Goal: Find specific page/section: Find specific page/section

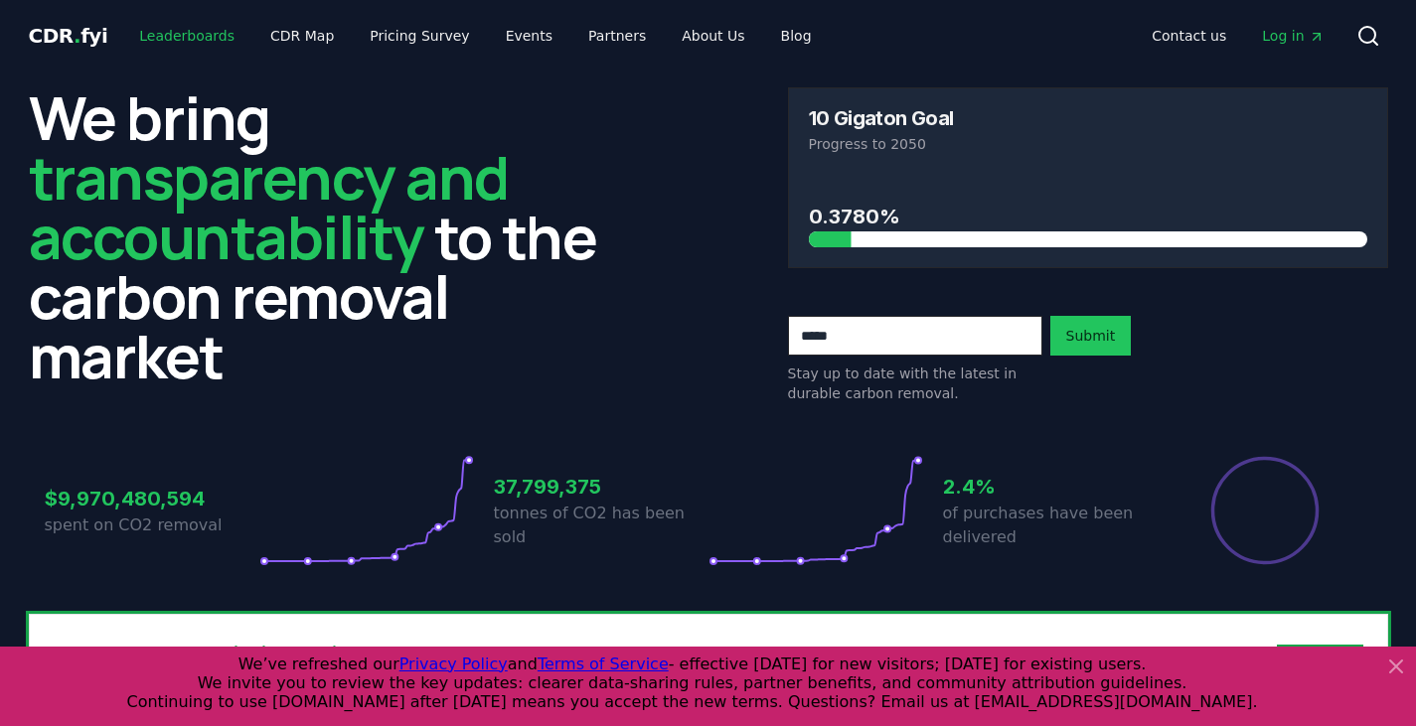
click at [183, 36] on link "Leaderboards" at bounding box center [186, 36] width 127 height 36
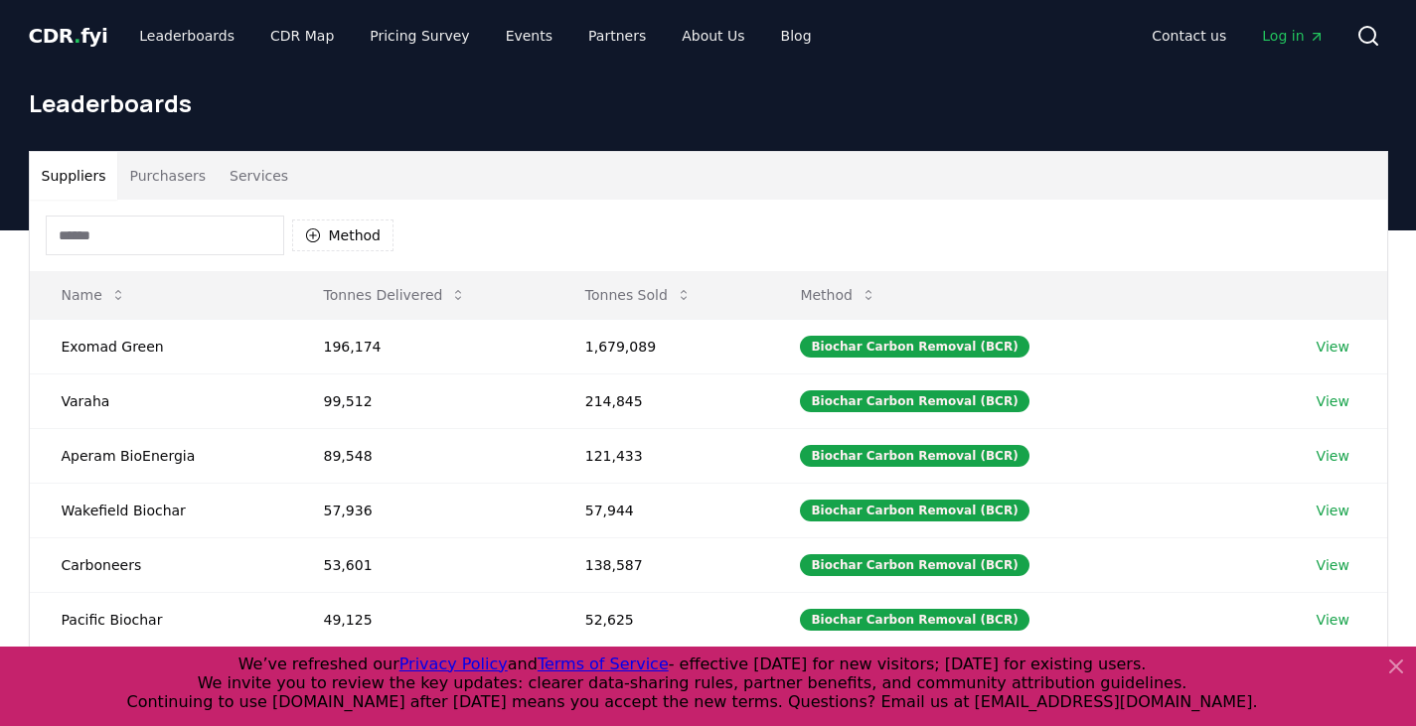
click at [191, 183] on button "Purchasers" at bounding box center [167, 176] width 100 height 48
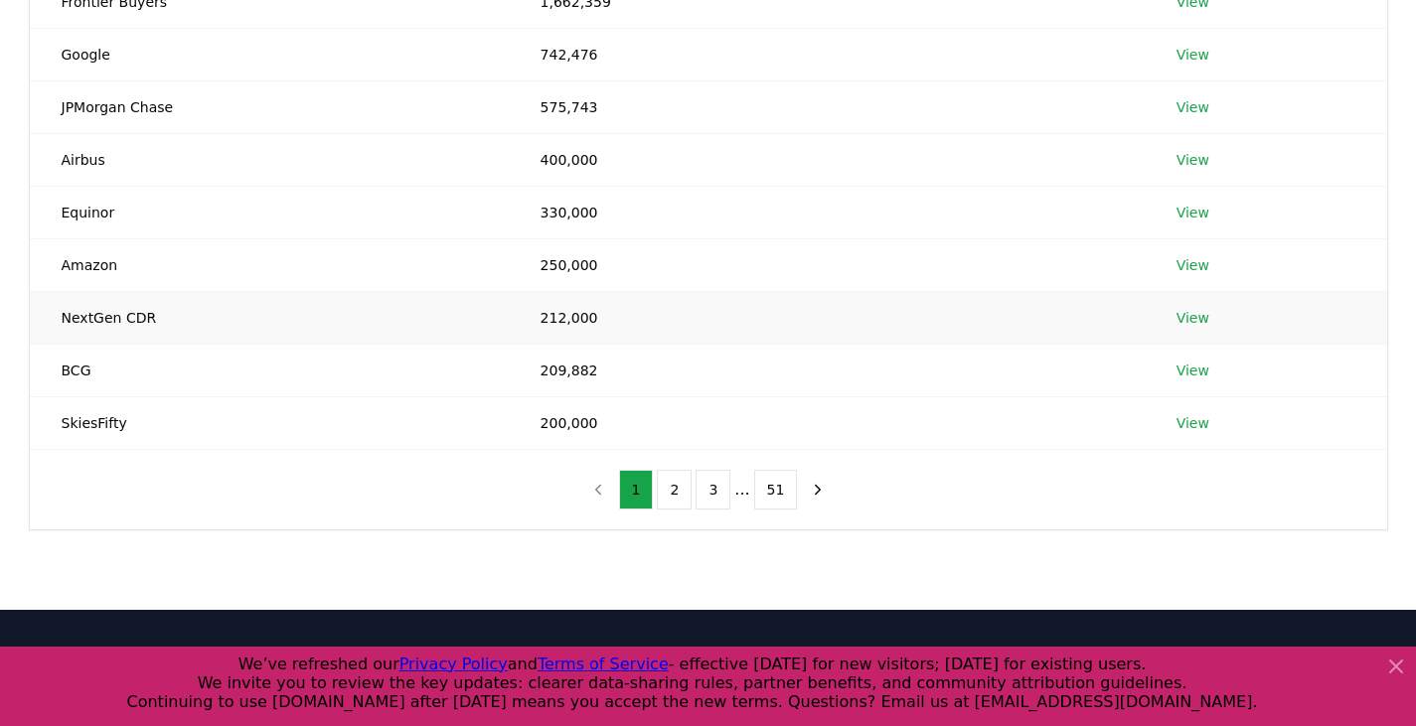
scroll to position [397, 0]
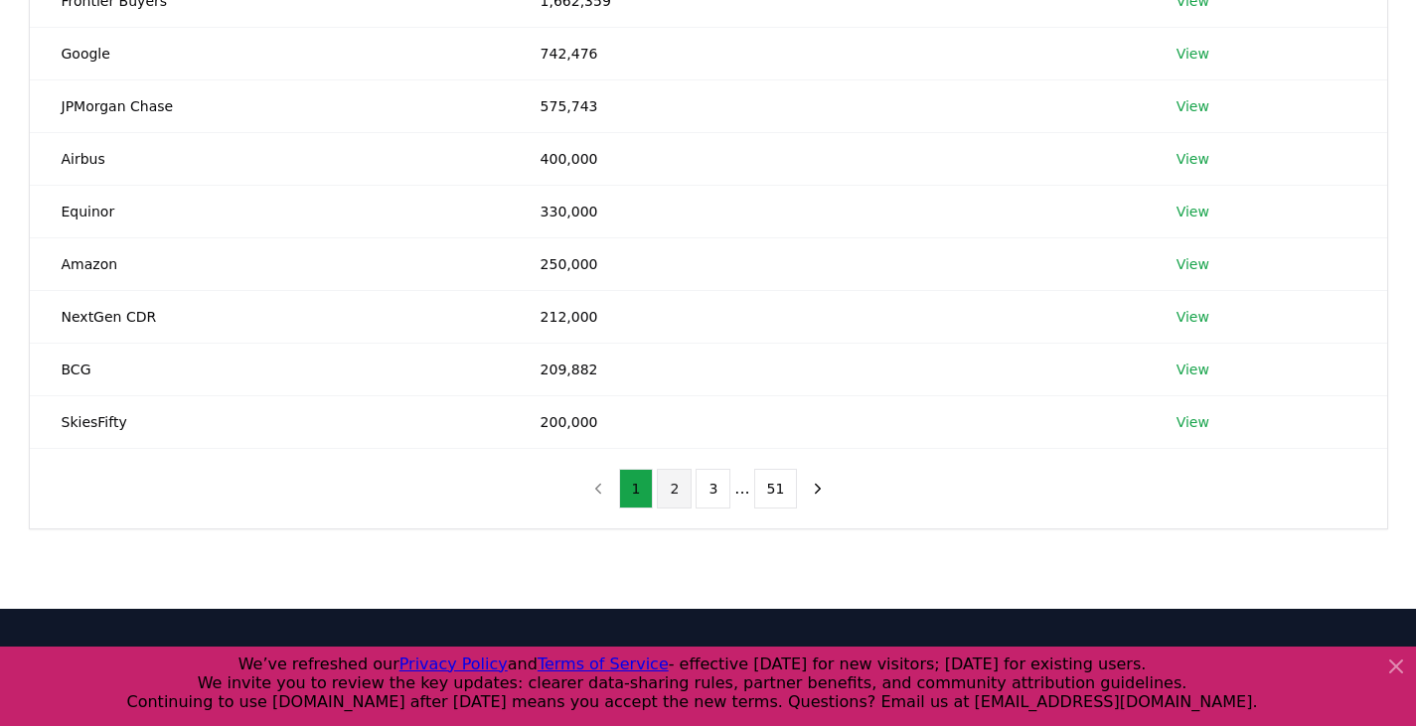
click at [677, 488] on button "2" at bounding box center [674, 489] width 35 height 40
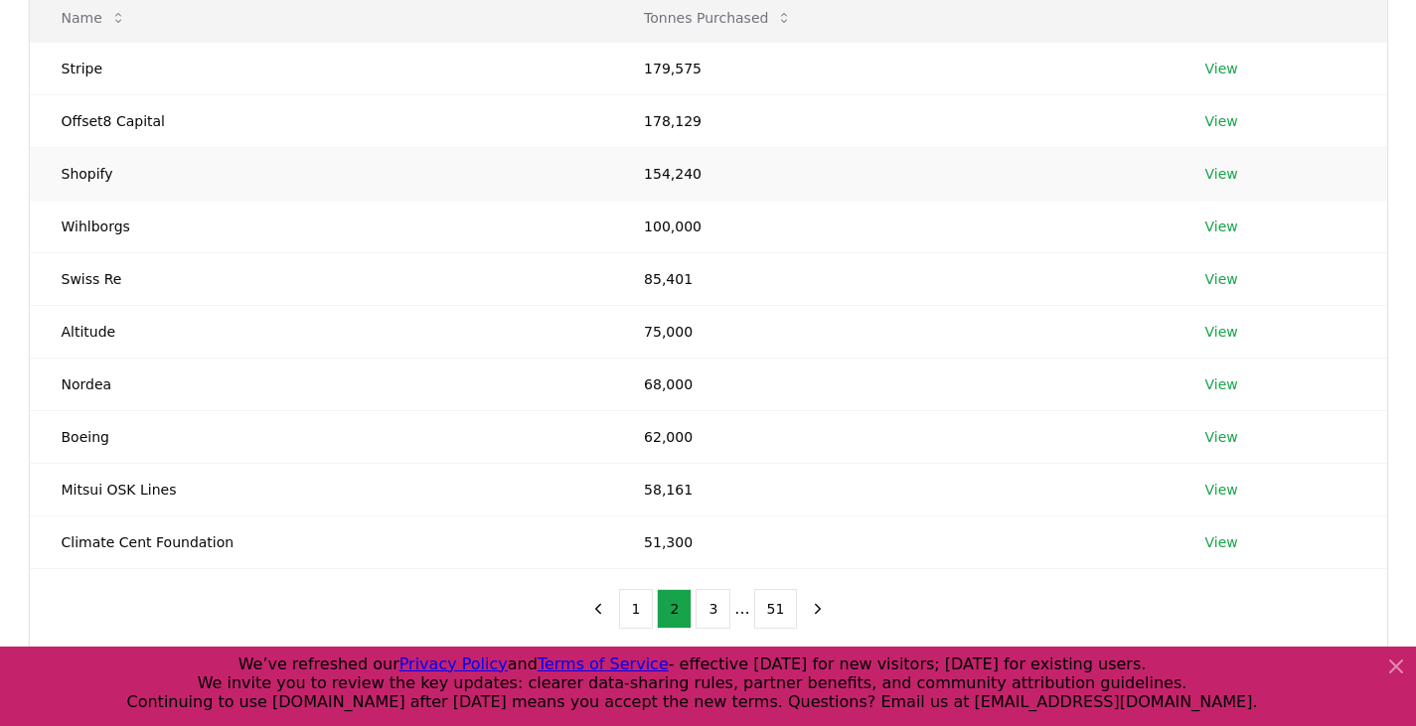
scroll to position [298, 0]
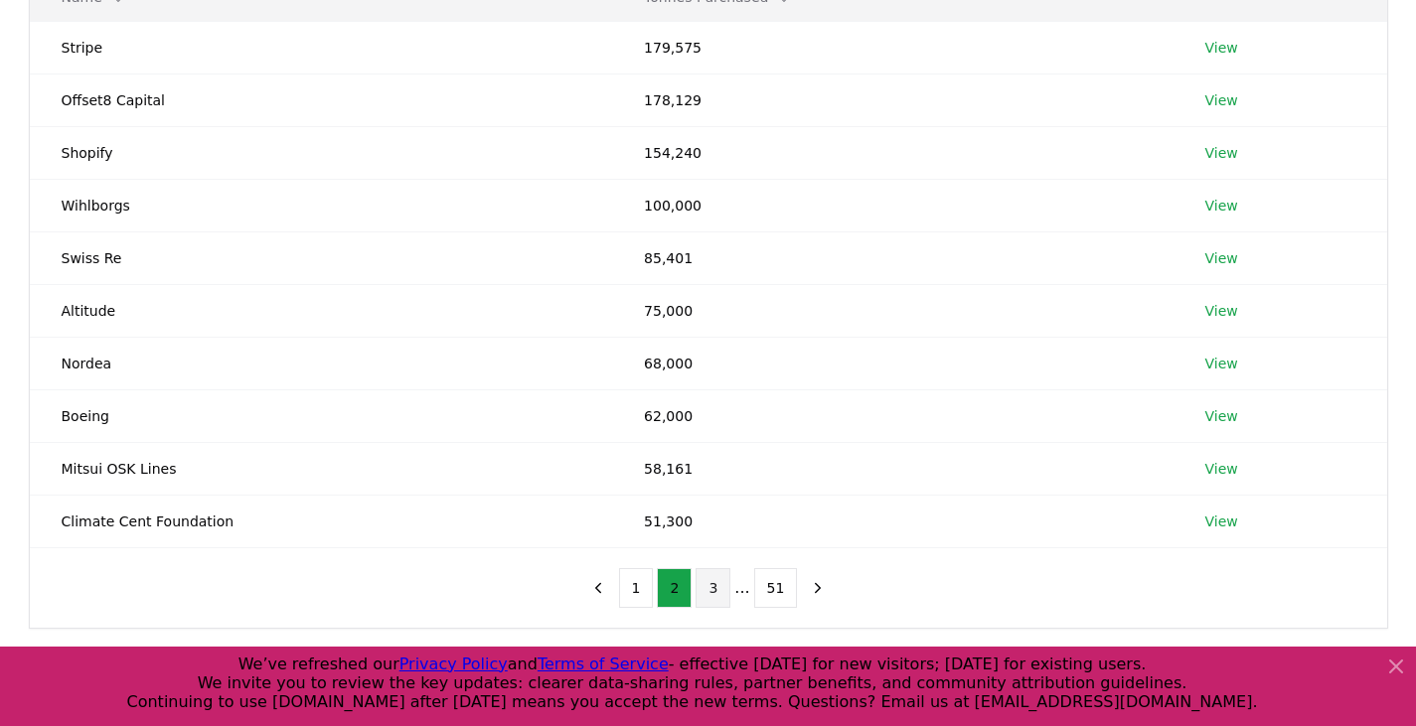
click at [705, 583] on button "3" at bounding box center [712, 588] width 35 height 40
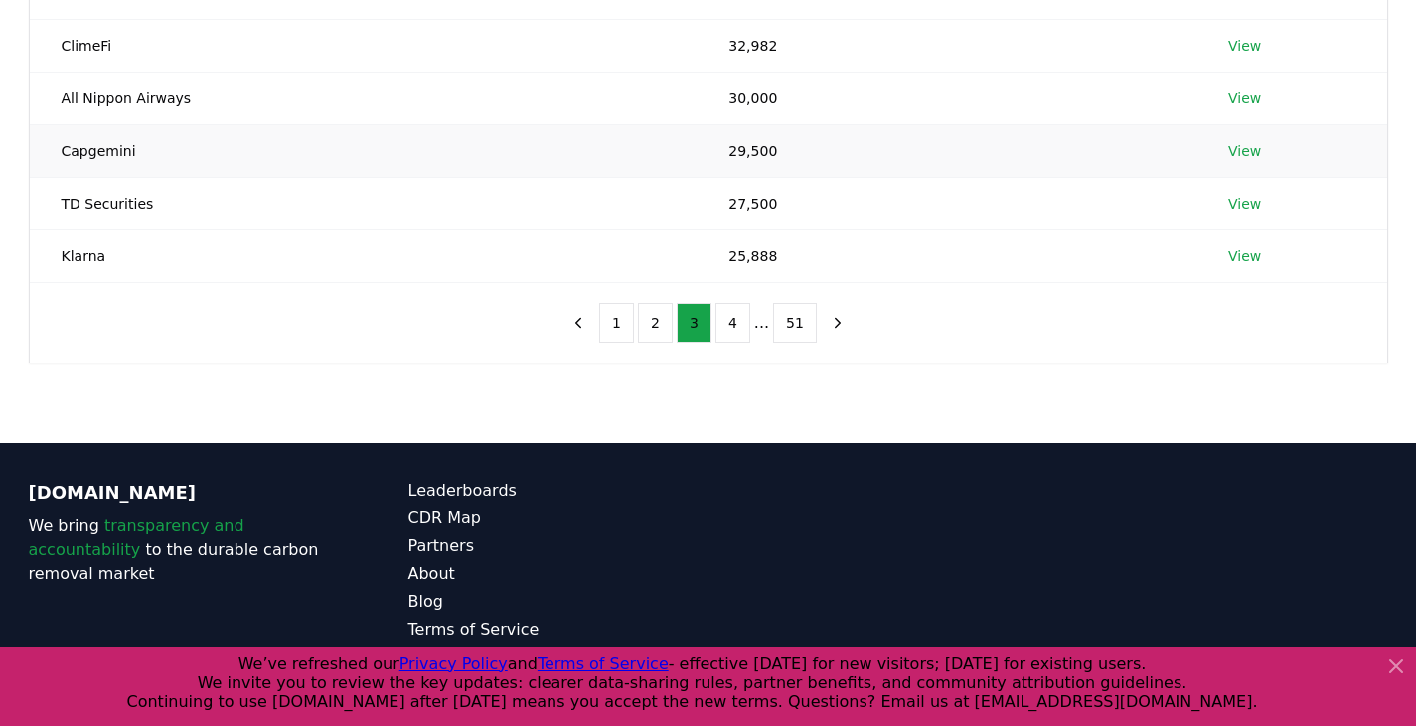
scroll to position [597, 0]
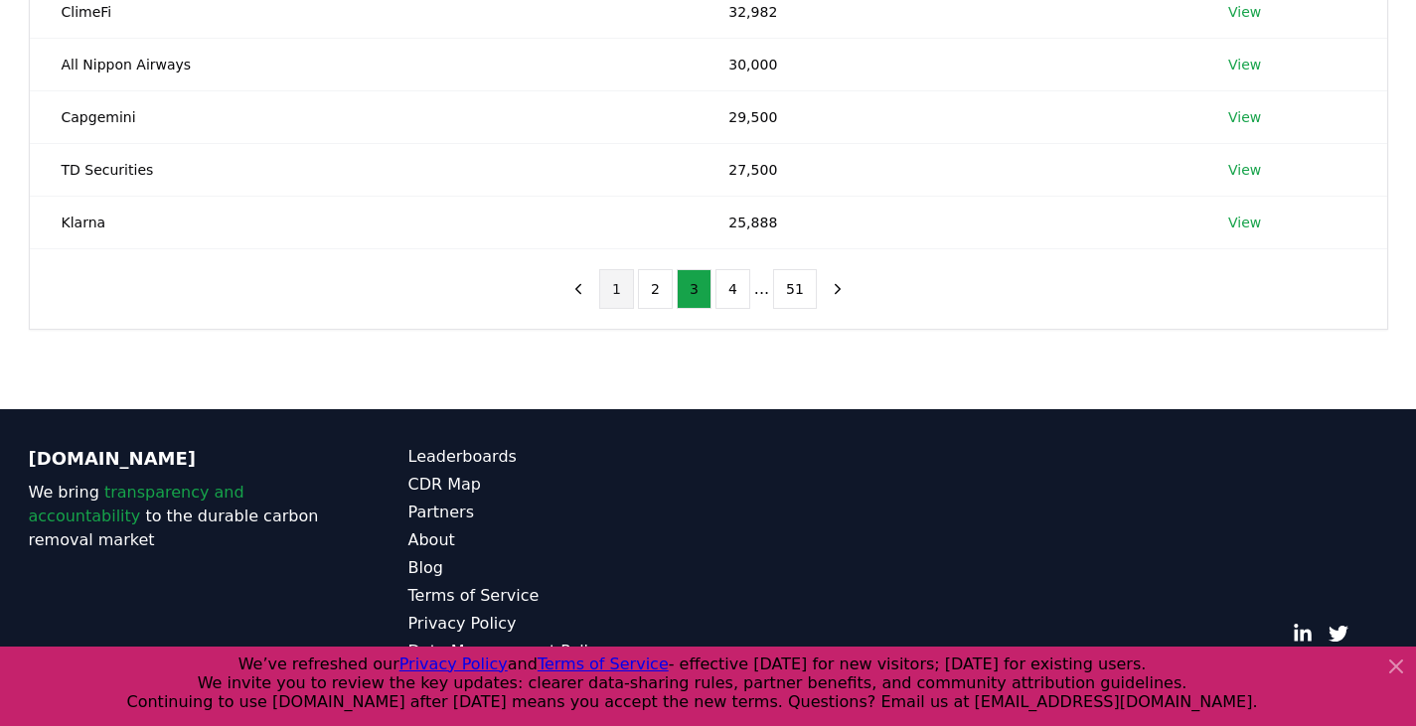
click at [626, 301] on button "1" at bounding box center [616, 289] width 35 height 40
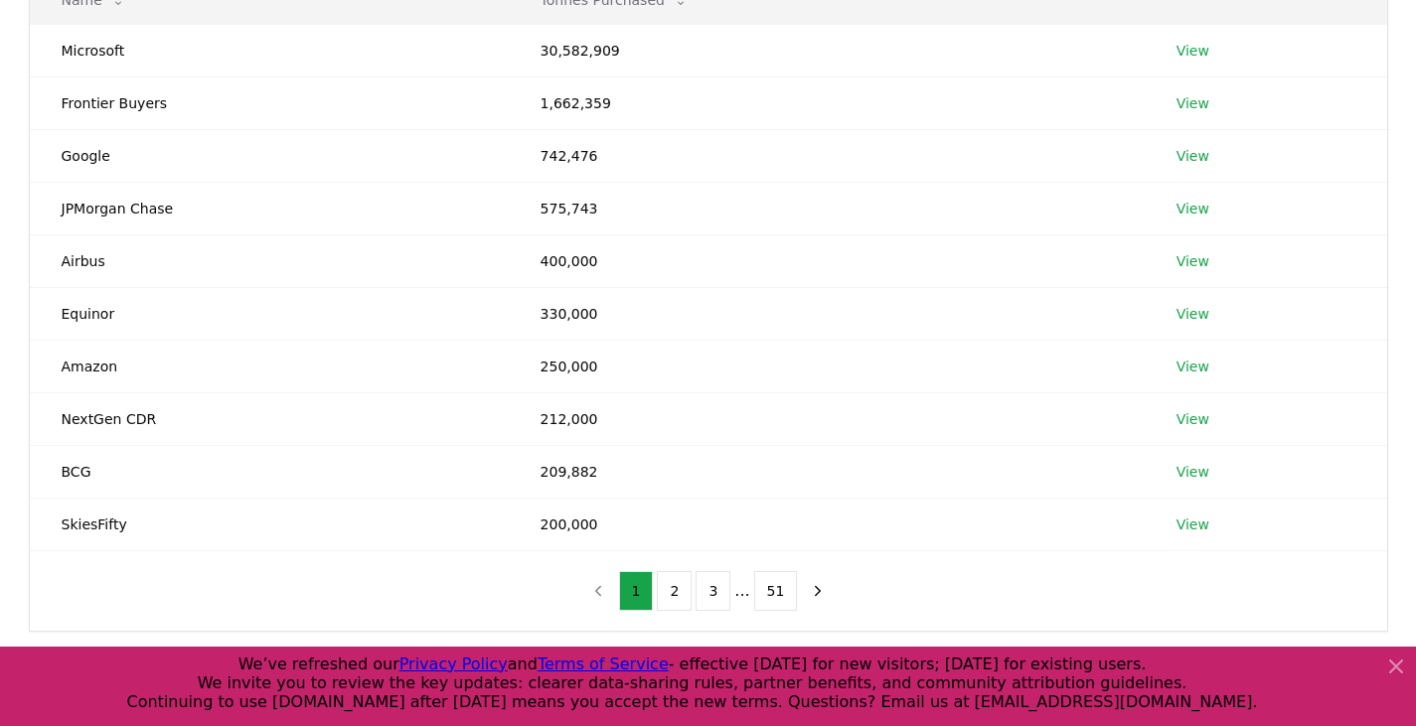
scroll to position [299, 0]
